Goal: Task Accomplishment & Management: Use online tool/utility

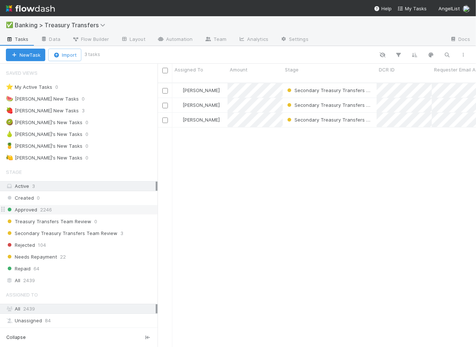
click at [107, 209] on div "Approved 2246" at bounding box center [82, 209] width 152 height 9
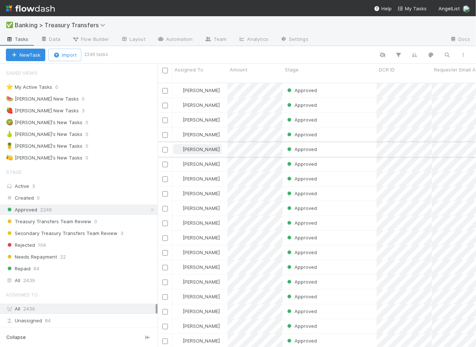
scroll to position [264, 312]
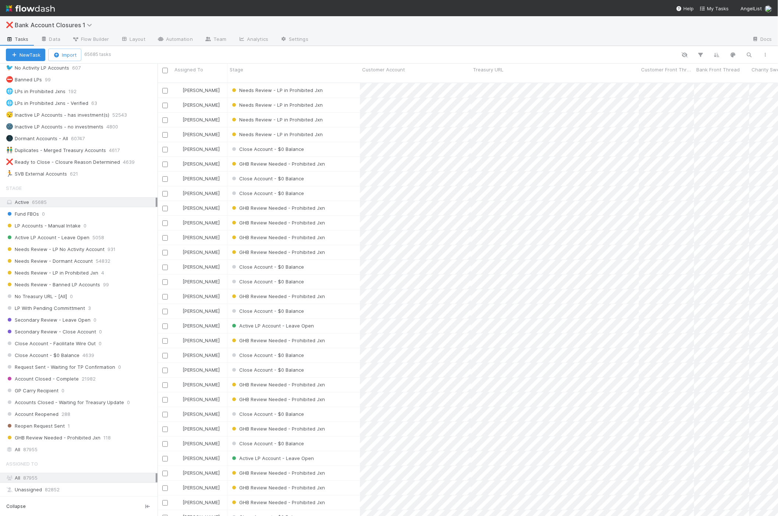
scroll to position [255, 0]
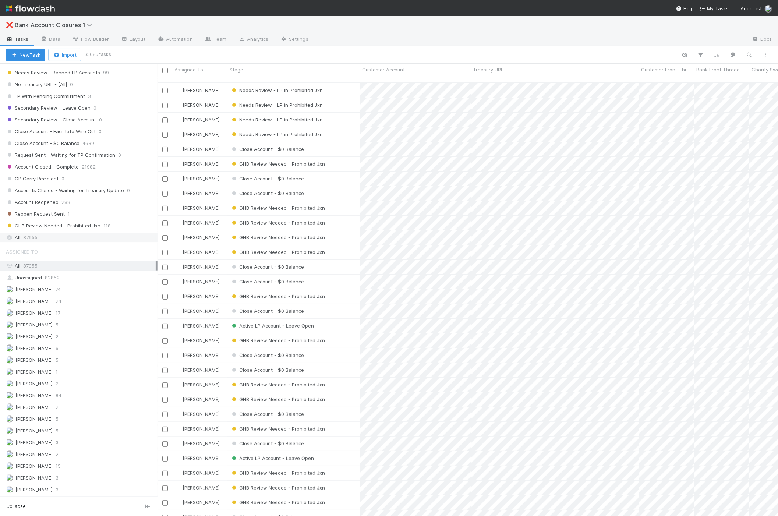
click at [107, 242] on div "All 87955" at bounding box center [81, 237] width 150 height 9
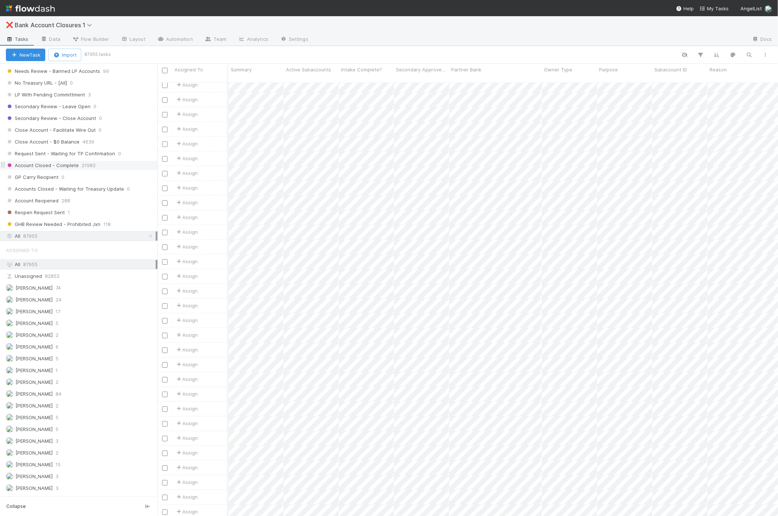
click at [85, 166] on span "21982" at bounding box center [89, 165] width 14 height 9
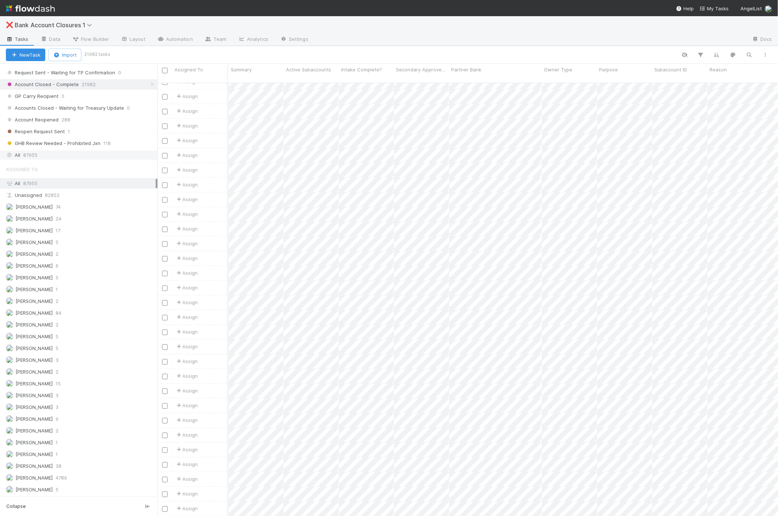
click at [80, 156] on div "All 87955" at bounding box center [81, 154] width 150 height 9
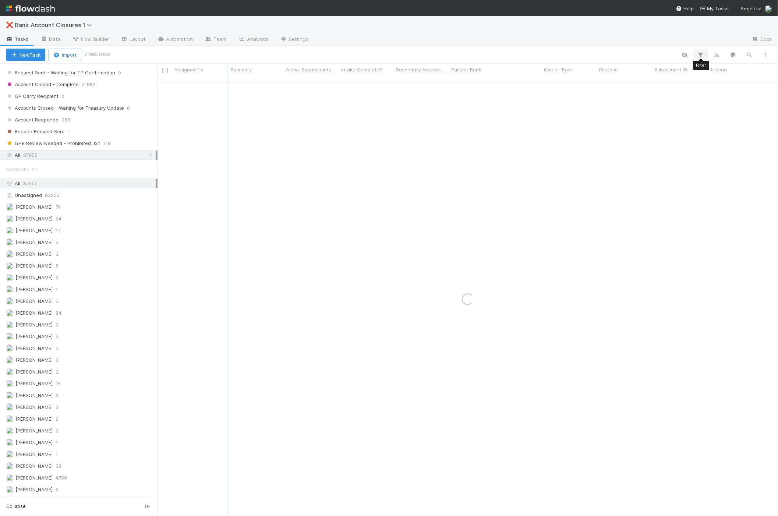
click at [695, 55] on button "button" at bounding box center [700, 55] width 13 height 10
click at [625, 72] on button "Add Filter" at bounding box center [588, 76] width 221 height 11
click at [549, 95] on div "Assigned To" at bounding box center [523, 93] width 60 height 11
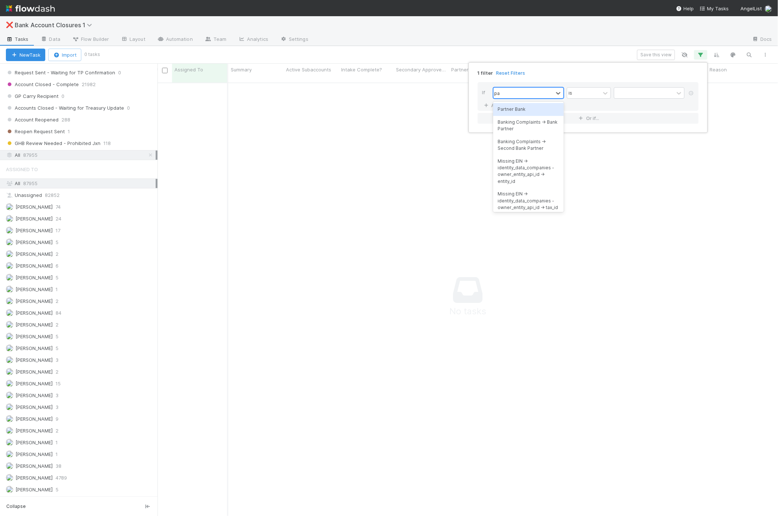
type input "par"
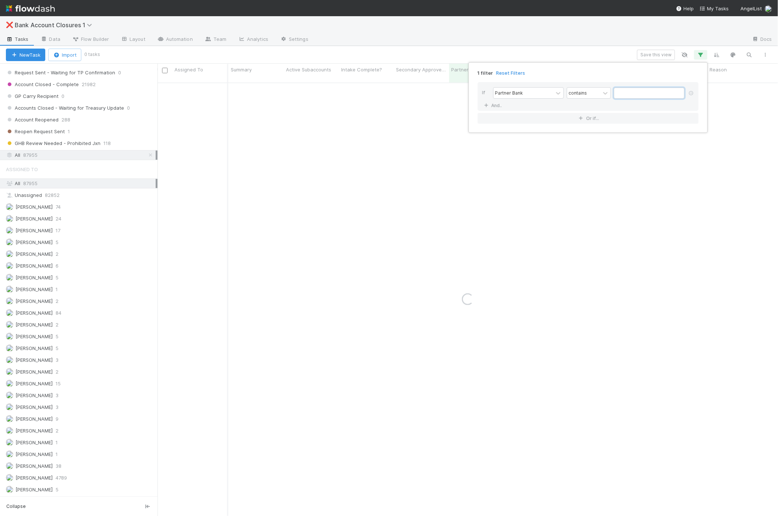
click at [670, 96] on input "text" at bounding box center [649, 93] width 71 height 11
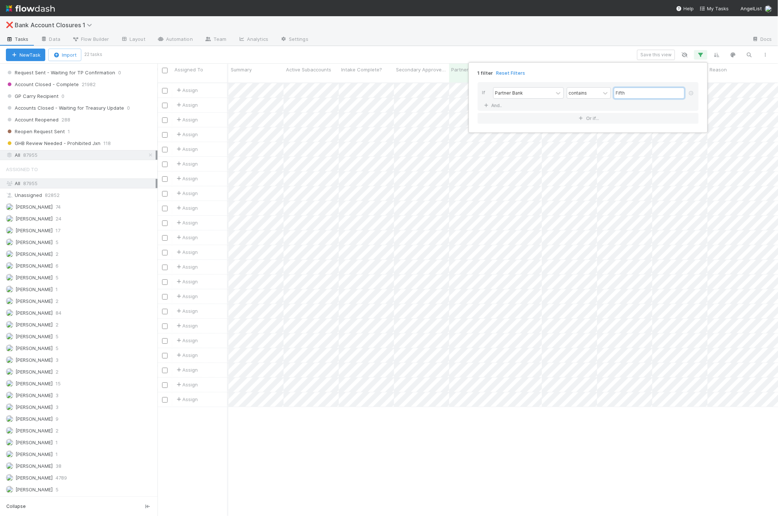
type input "Fifth"
click at [588, 54] on div "1 filter Reset Filters If Partner Bank contains Fifth And.. Or if..." at bounding box center [389, 258] width 778 height 516
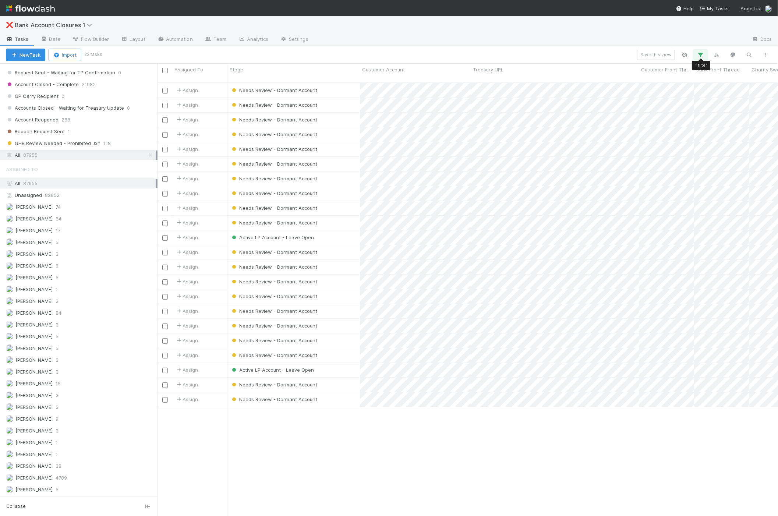
click at [701, 54] on icon "button" at bounding box center [700, 55] width 7 height 7
click at [583, 51] on div "1 filter Reset Filters If Partner Bank contains Fifth And.. Or if..." at bounding box center [389, 258] width 778 height 516
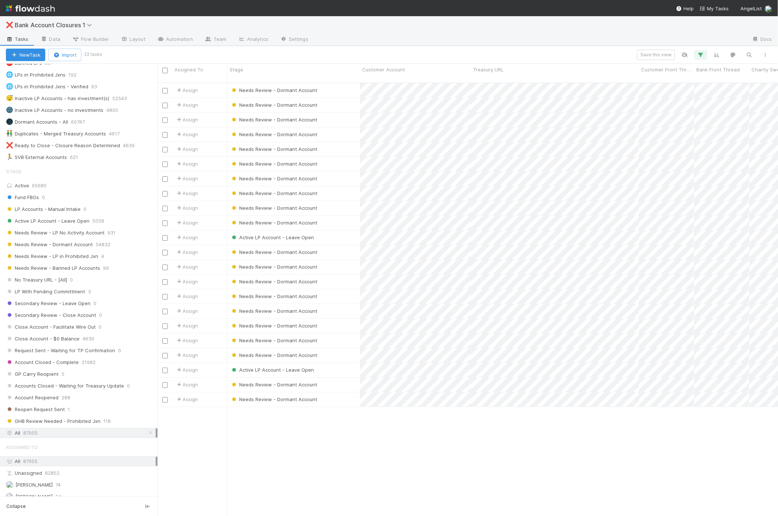
scroll to position [70, 0]
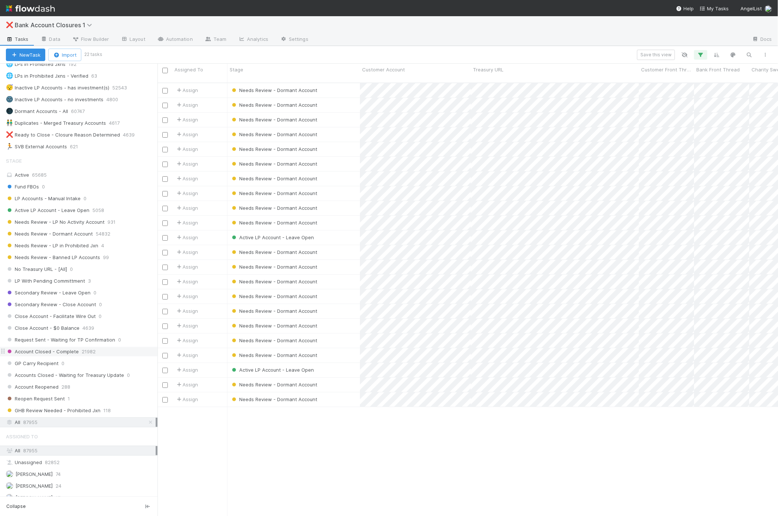
click at [79, 355] on div "Account Closed - Complete 21982" at bounding box center [82, 351] width 152 height 9
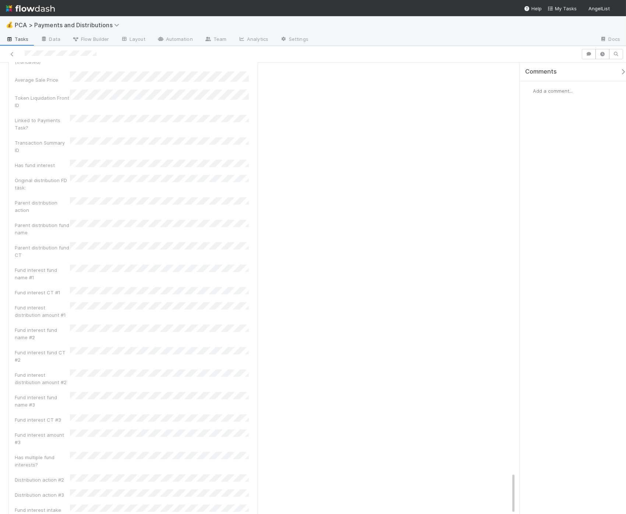
scroll to position [4472, 0]
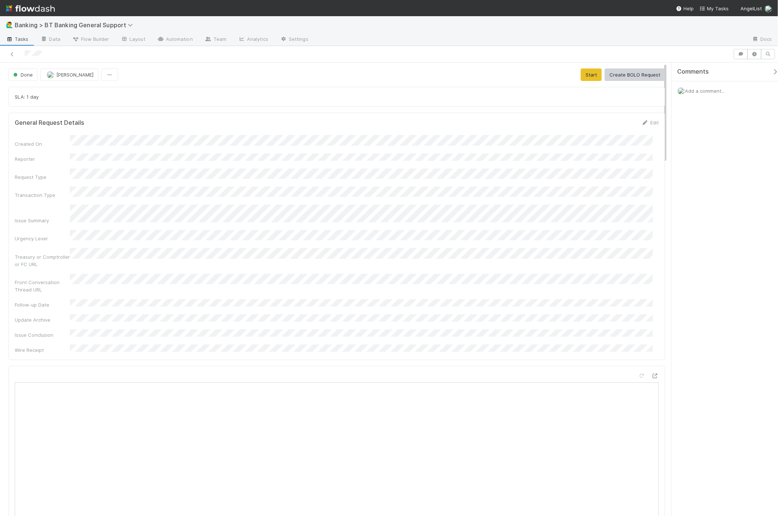
click at [599, 77] on div "Start Create BOLO Request" at bounding box center [623, 74] width 84 height 13
click at [581, 75] on button "Start" at bounding box center [591, 74] width 21 height 13
click at [625, 74] on link "Actions" at bounding box center [650, 74] width 30 height 13
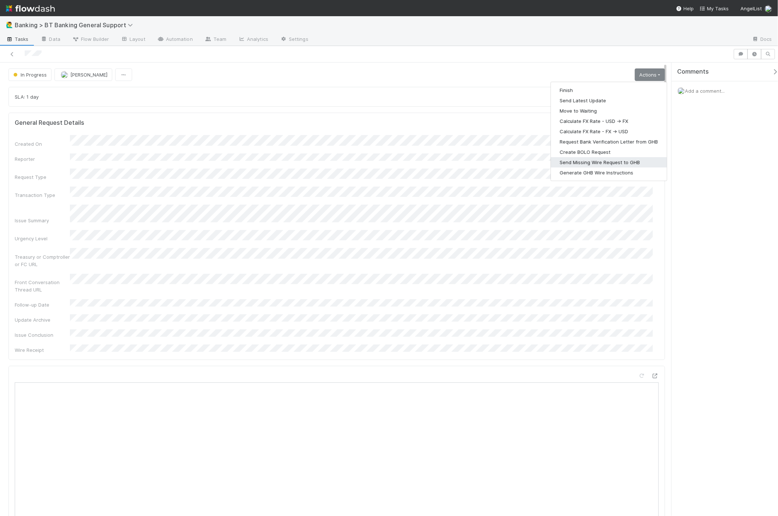
click at [615, 160] on button "Send Missing Wire Request to GHB" at bounding box center [609, 162] width 116 height 10
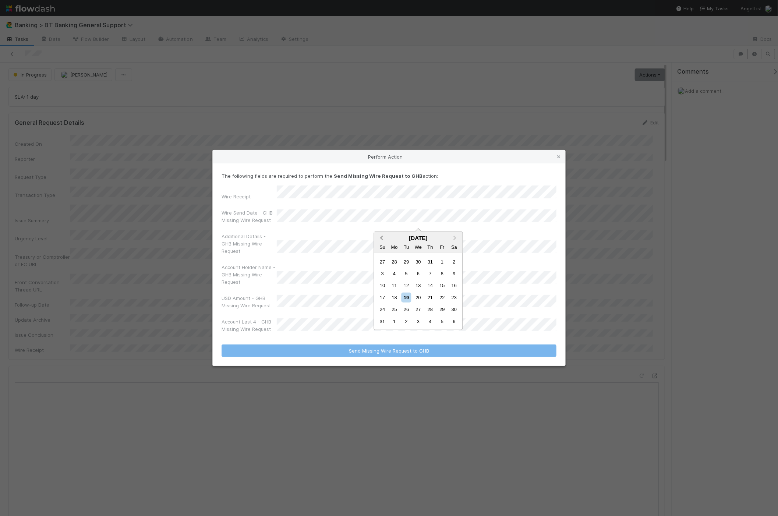
click at [382, 237] on span "Previous Month" at bounding box center [382, 238] width 0 height 8
click at [456, 285] on div "19" at bounding box center [454, 285] width 10 height 10
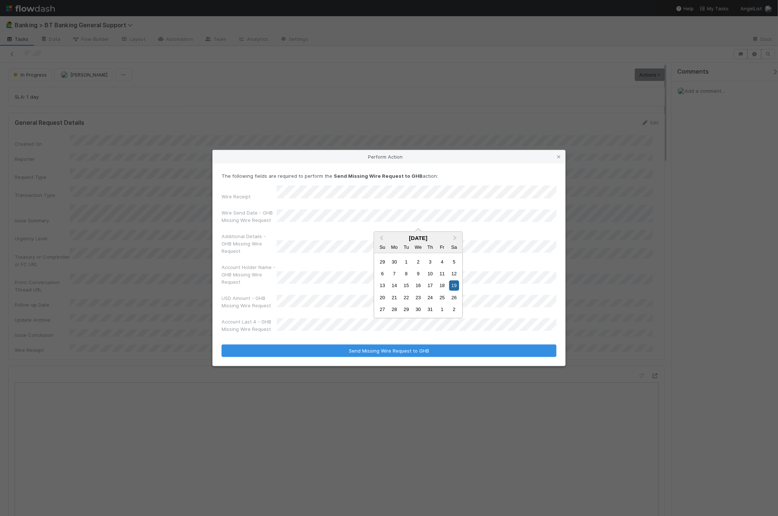
click at [400, 287] on div "13 14 15 16 17 18 19" at bounding box center [418, 286] width 84 height 12
click at [404, 286] on div "15" at bounding box center [406, 285] width 10 height 10
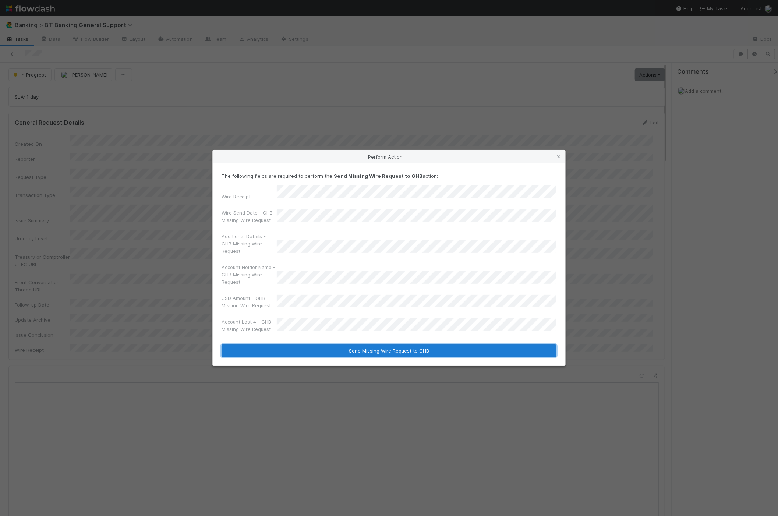
click at [392, 344] on button "Send Missing Wire Request to GHB" at bounding box center [388, 350] width 335 height 13
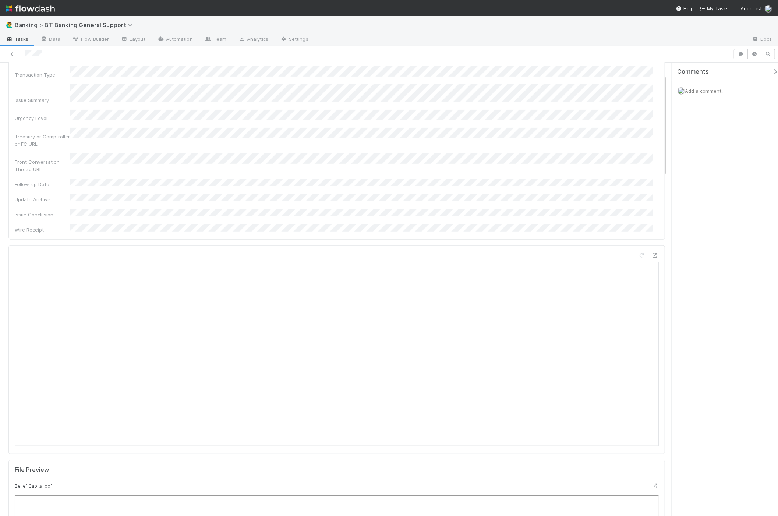
scroll to position [421, 0]
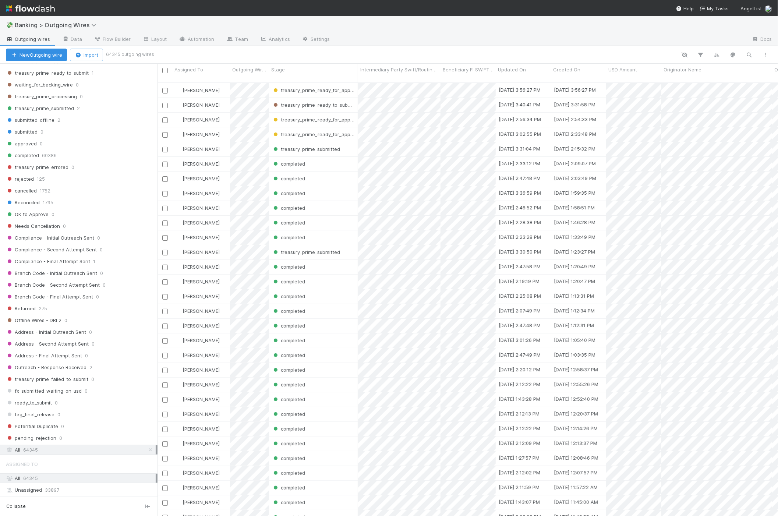
scroll to position [446, 0]
click at [67, 121] on div "submitted_offline 2" at bounding box center [82, 116] width 152 height 9
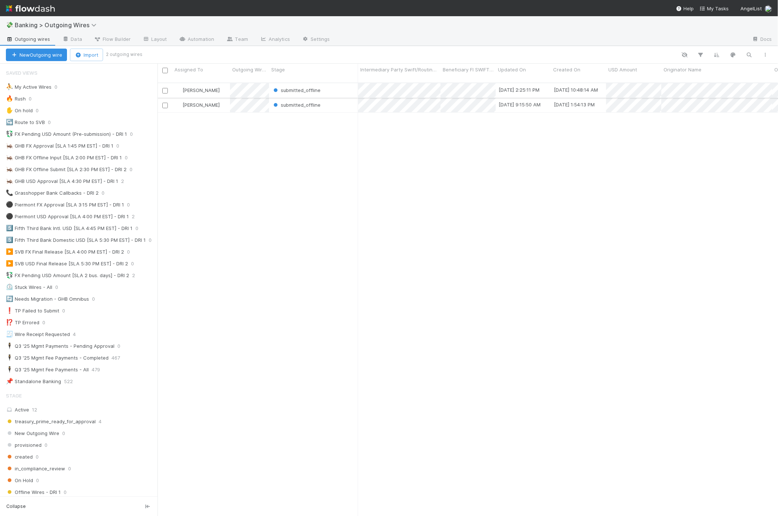
click at [347, 83] on div "submitted_offline" at bounding box center [313, 90] width 89 height 14
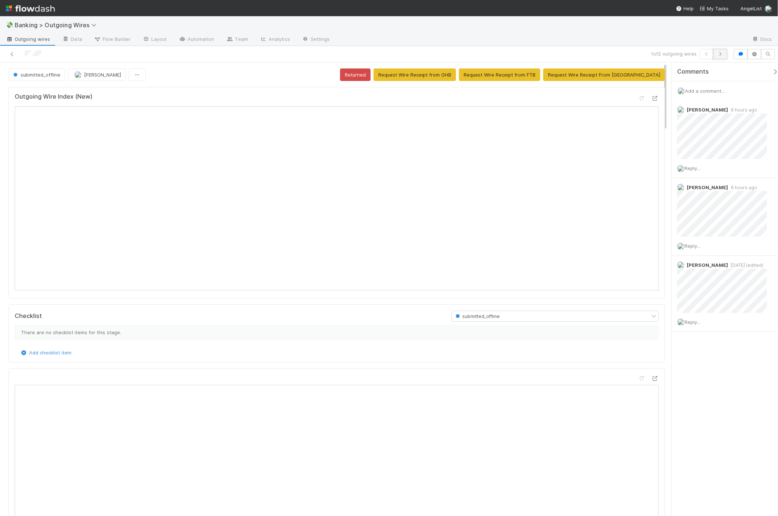
click at [723, 56] on button "button" at bounding box center [720, 54] width 14 height 10
